Goal: Information Seeking & Learning: Find specific fact

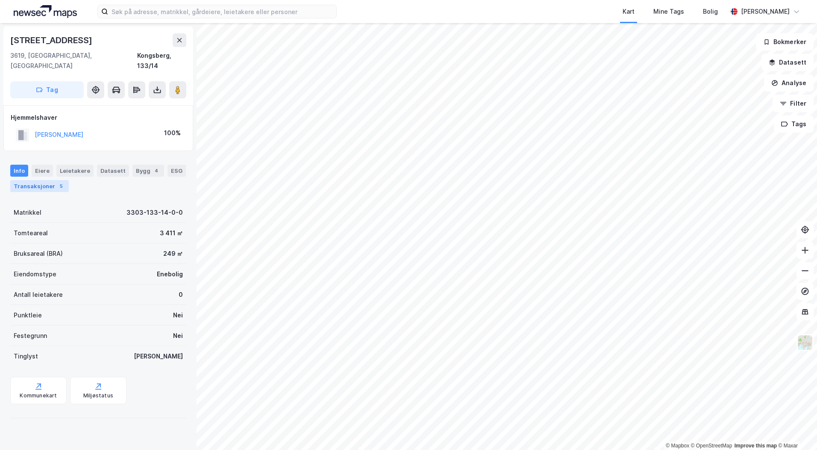
drag, startPoint x: 41, startPoint y: 182, endPoint x: 43, endPoint y: 178, distance: 4.9
click at [41, 182] on div "Info [PERSON_NAME] Datasett Bygg 4 ESG Transaksjoner 5" at bounding box center [98, 174] width 197 height 41
click at [44, 180] on div "Transaksjoner 5" at bounding box center [39, 186] width 59 height 12
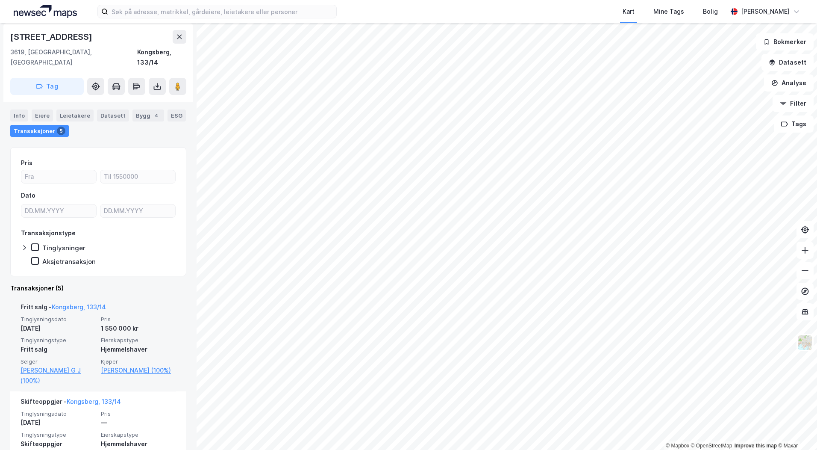
scroll to position [128, 0]
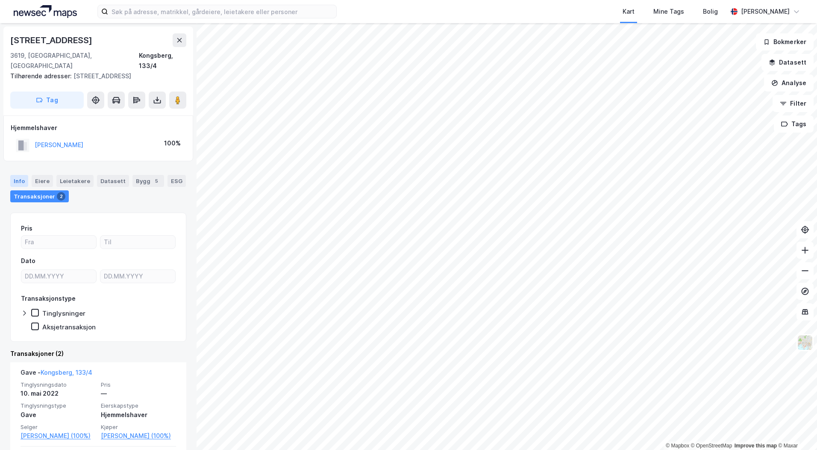
click at [21, 175] on div "Info" at bounding box center [19, 181] width 18 height 12
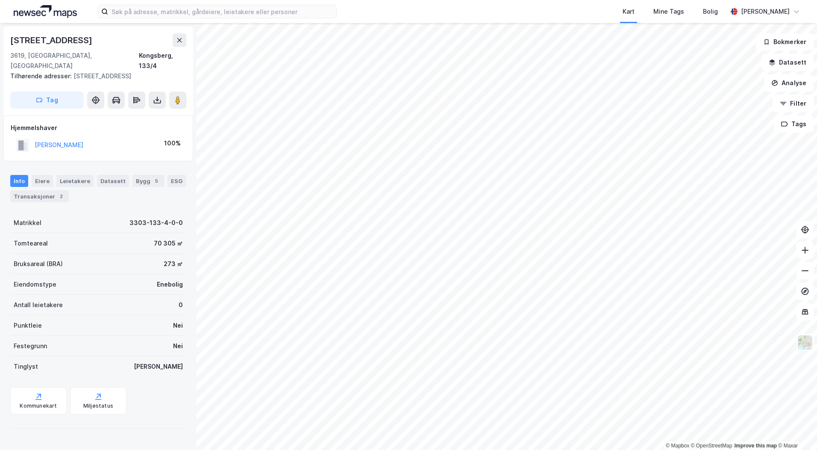
scroll to position [2, 0]
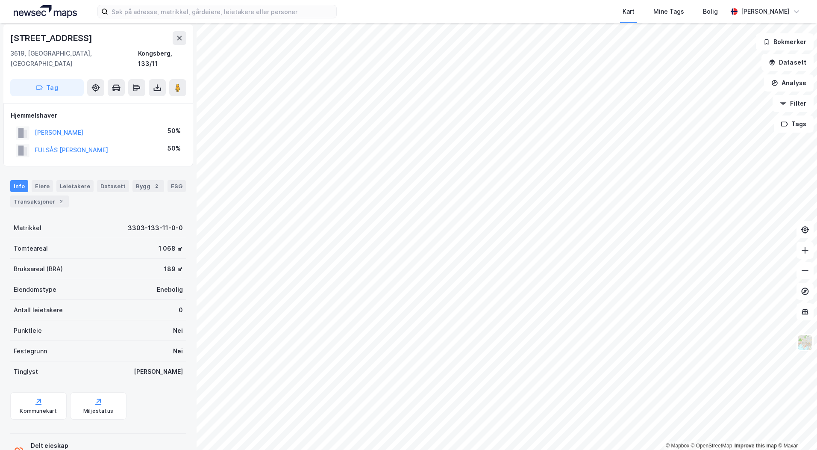
scroll to position [2, 0]
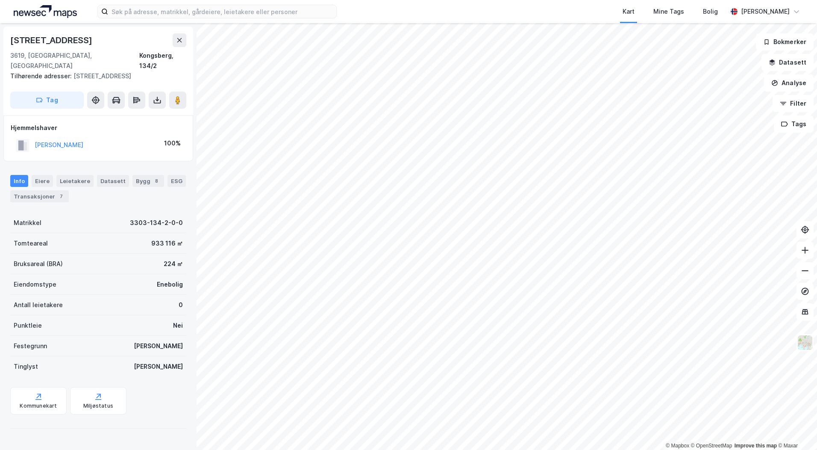
click at [79, 241] on div "© Mapbox © OpenStreetMap Improve this map © Maxar [STREET_ADDRESS] Tilhørende a…" at bounding box center [408, 236] width 817 height 427
click at [673, 449] on html "Kart Mine Tags Bolig [PERSON_NAME] © Mapbox © OpenStreetMap Improve this map © …" at bounding box center [408, 225] width 817 height 450
click at [156, 14] on input at bounding box center [222, 11] width 228 height 13
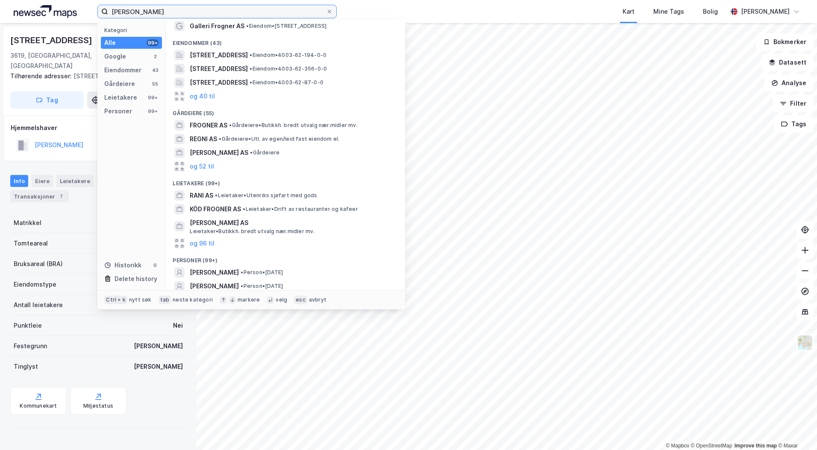
scroll to position [60, 0]
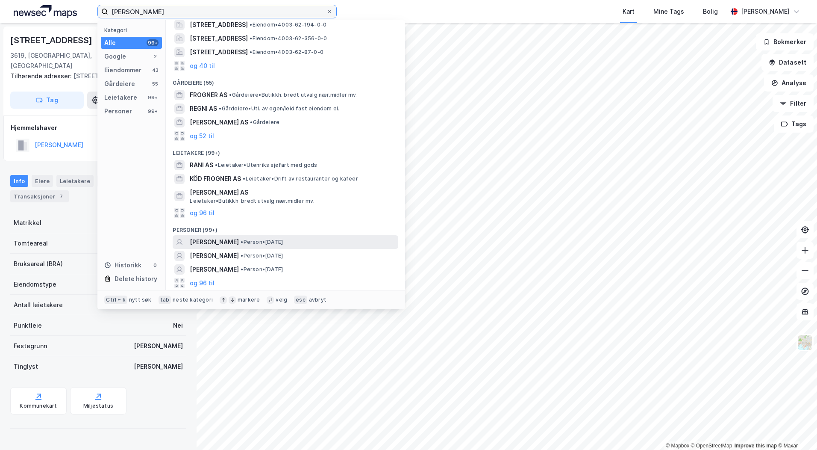
type input "[PERSON_NAME]"
click at [247, 236] on div "[PERSON_NAME] • Person • [DATE]" at bounding box center [286, 242] width 226 height 14
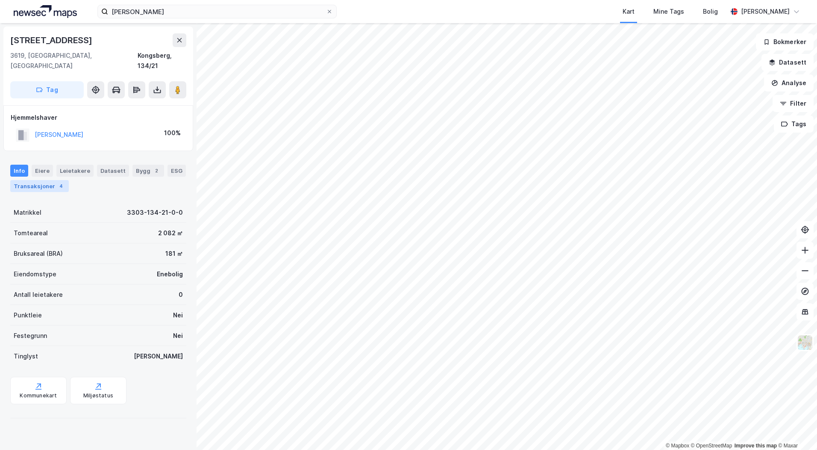
click at [57, 182] on div "4" at bounding box center [61, 186] width 9 height 9
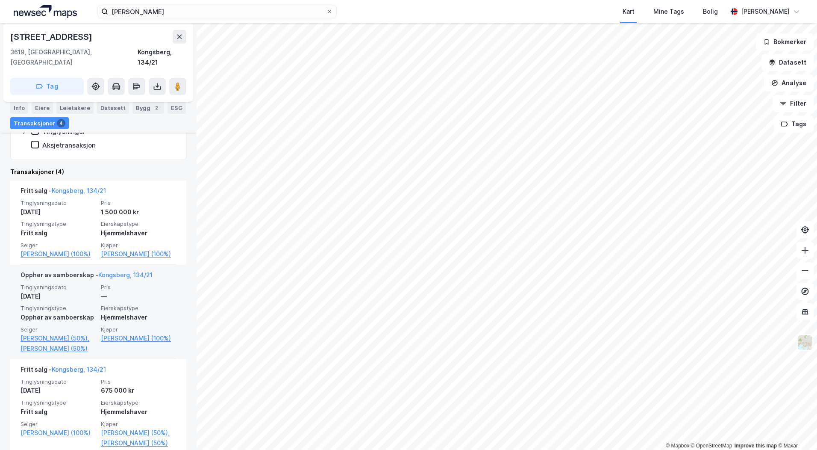
scroll to position [85, 0]
